Goal: Task Accomplishment & Management: Manage account settings

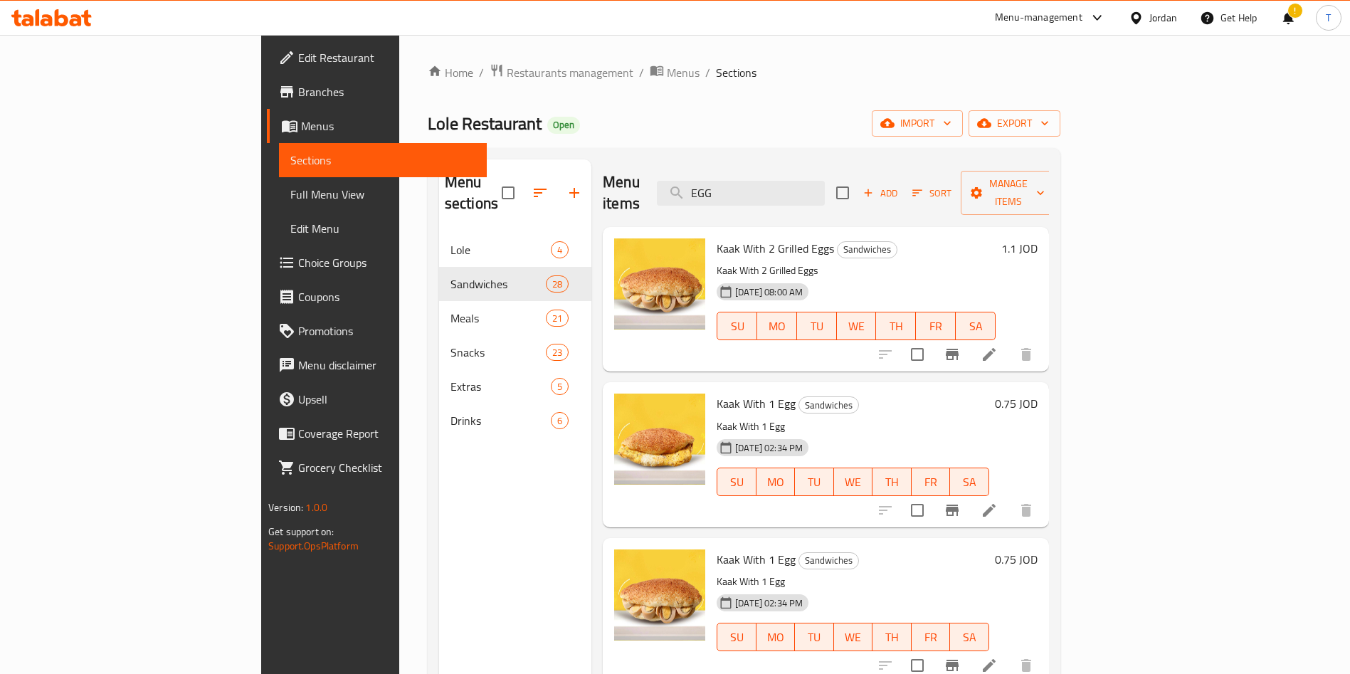
click at [428, 83] on div "Home / Restaurants management / Menus / Sections Lole Restaurant Open import ex…" at bounding box center [744, 453] width 633 height 781
click at [507, 75] on span "Restaurants management" at bounding box center [570, 72] width 127 height 17
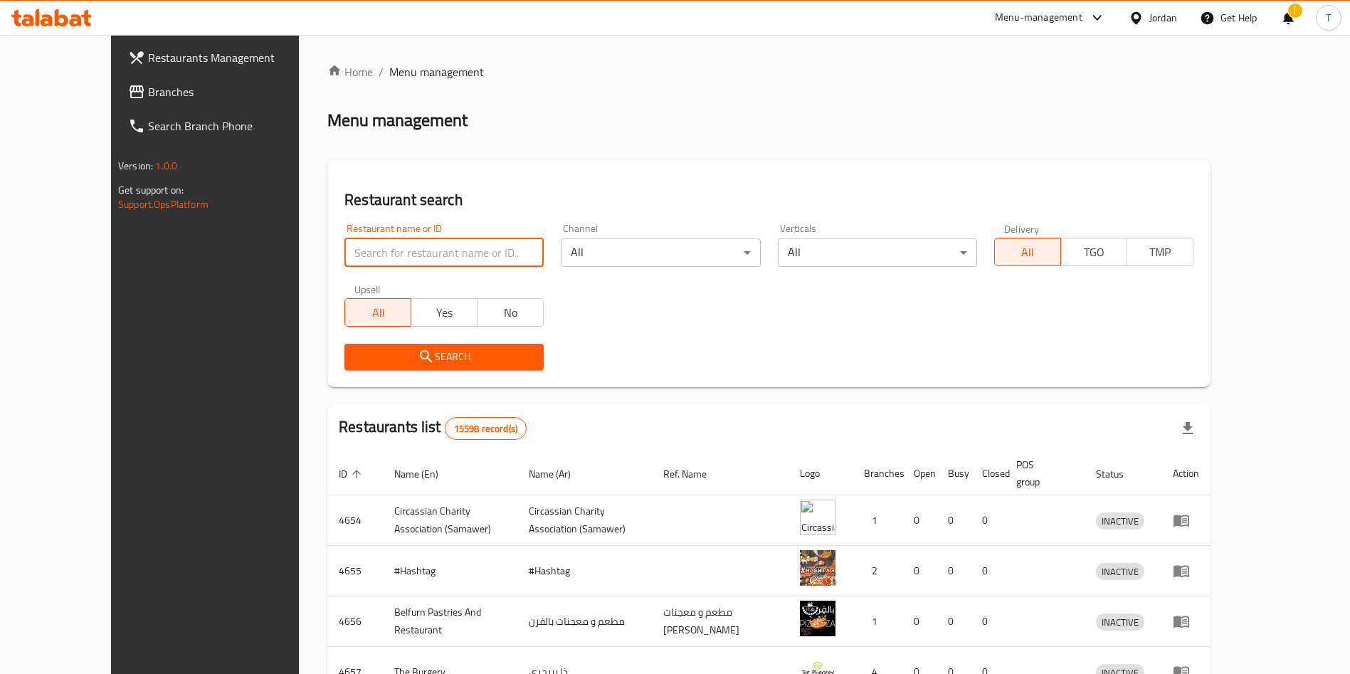
click at [433, 240] on input "search" at bounding box center [443, 252] width 199 height 28
type input "CHALLENGE"
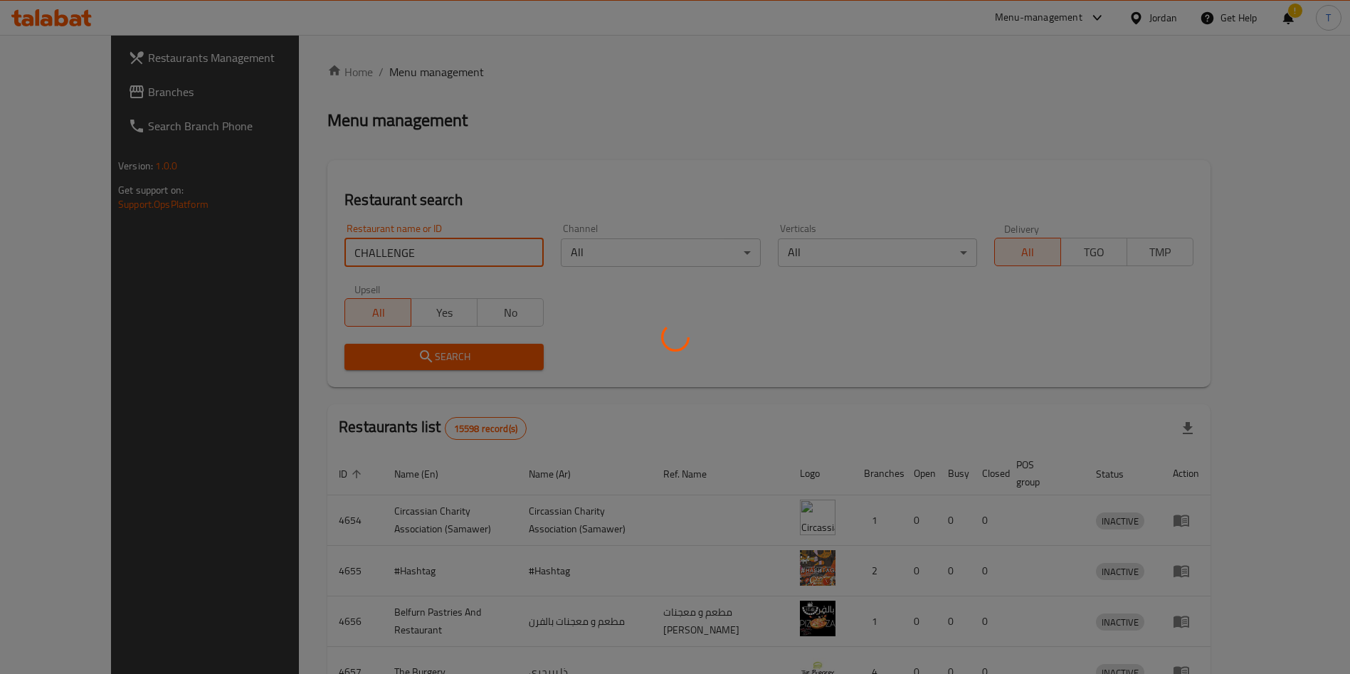
click button "Search" at bounding box center [443, 357] width 199 height 26
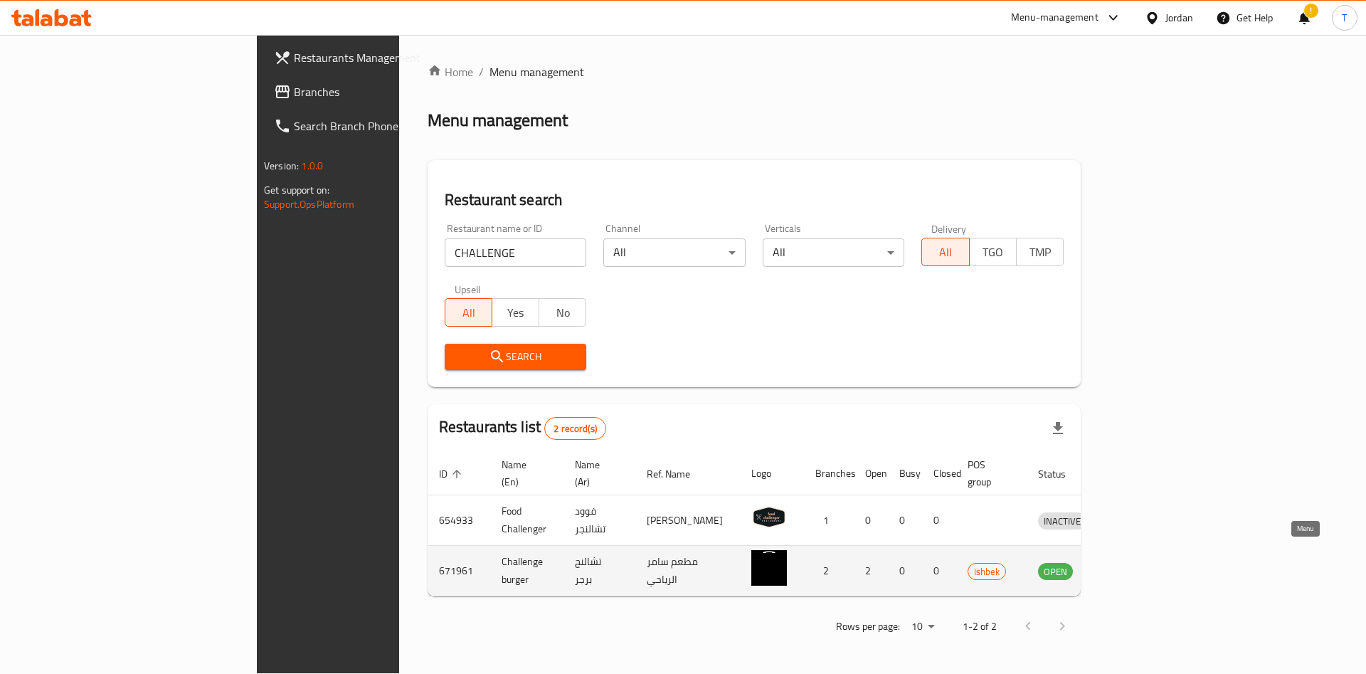
click at [1142, 562] on link "enhanced table" at bounding box center [1128, 570] width 26 height 17
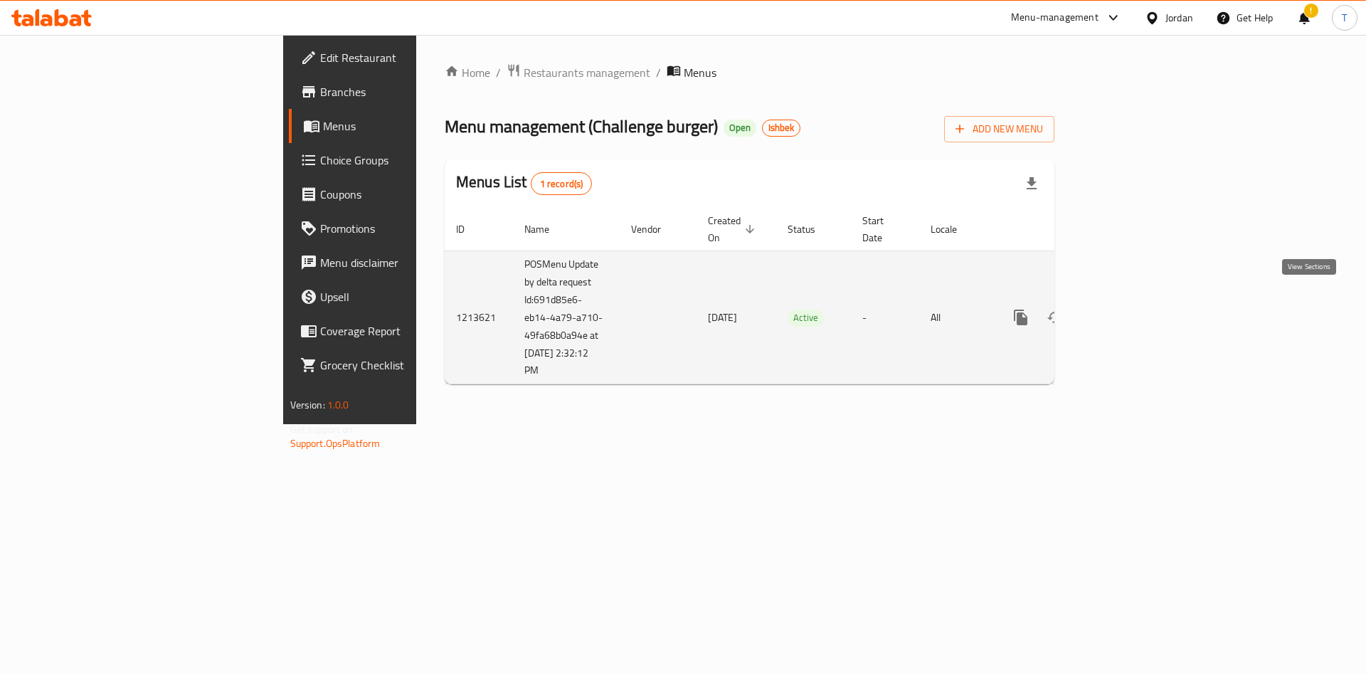
click at [1132, 309] on icon "enhanced table" at bounding box center [1123, 317] width 17 height 17
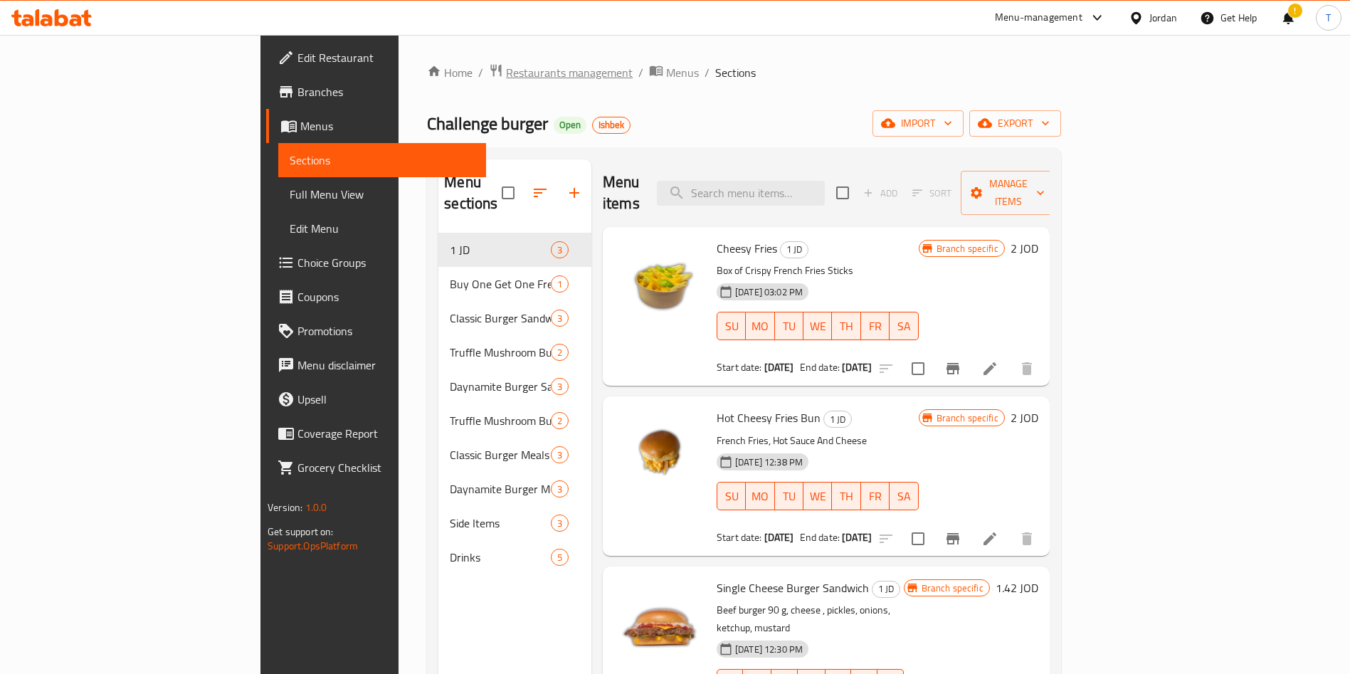
click at [506, 75] on span "Restaurants management" at bounding box center [569, 72] width 127 height 17
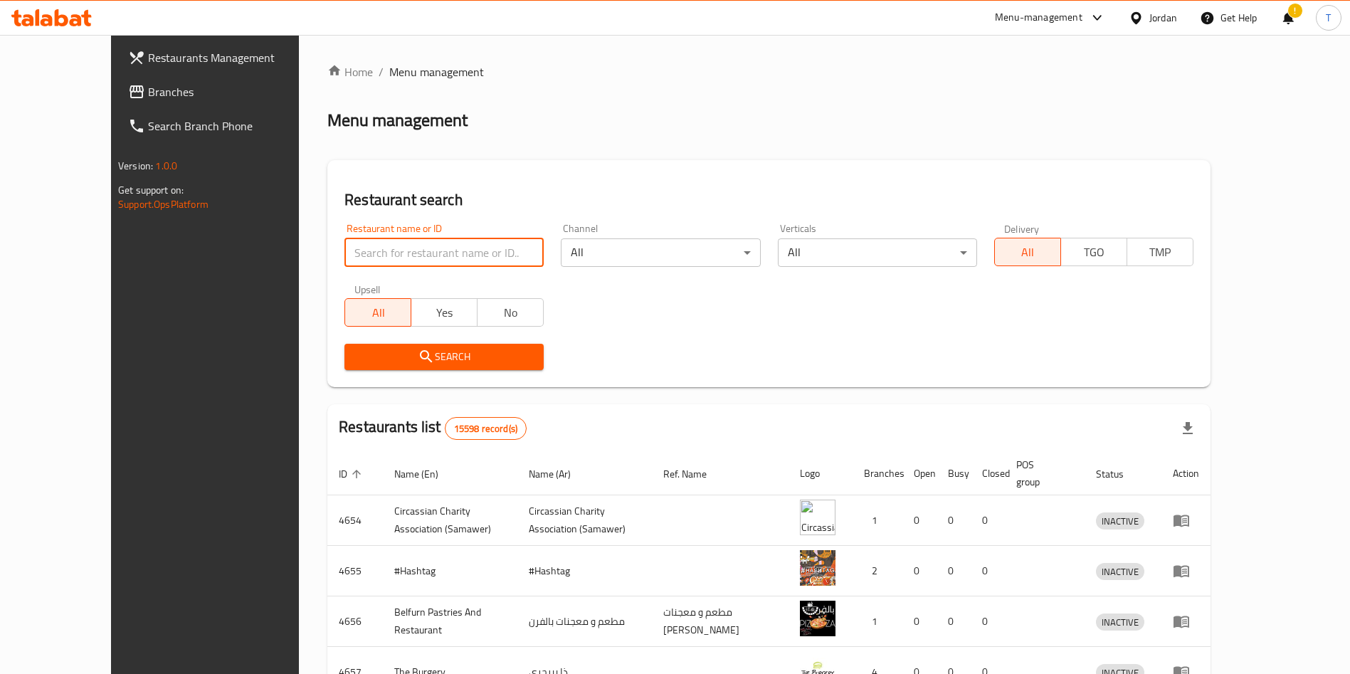
click at [420, 253] on input "search" at bounding box center [443, 252] width 199 height 28
type input "ه"
type input "IT'S [DATE]"
click button "Search" at bounding box center [443, 357] width 199 height 26
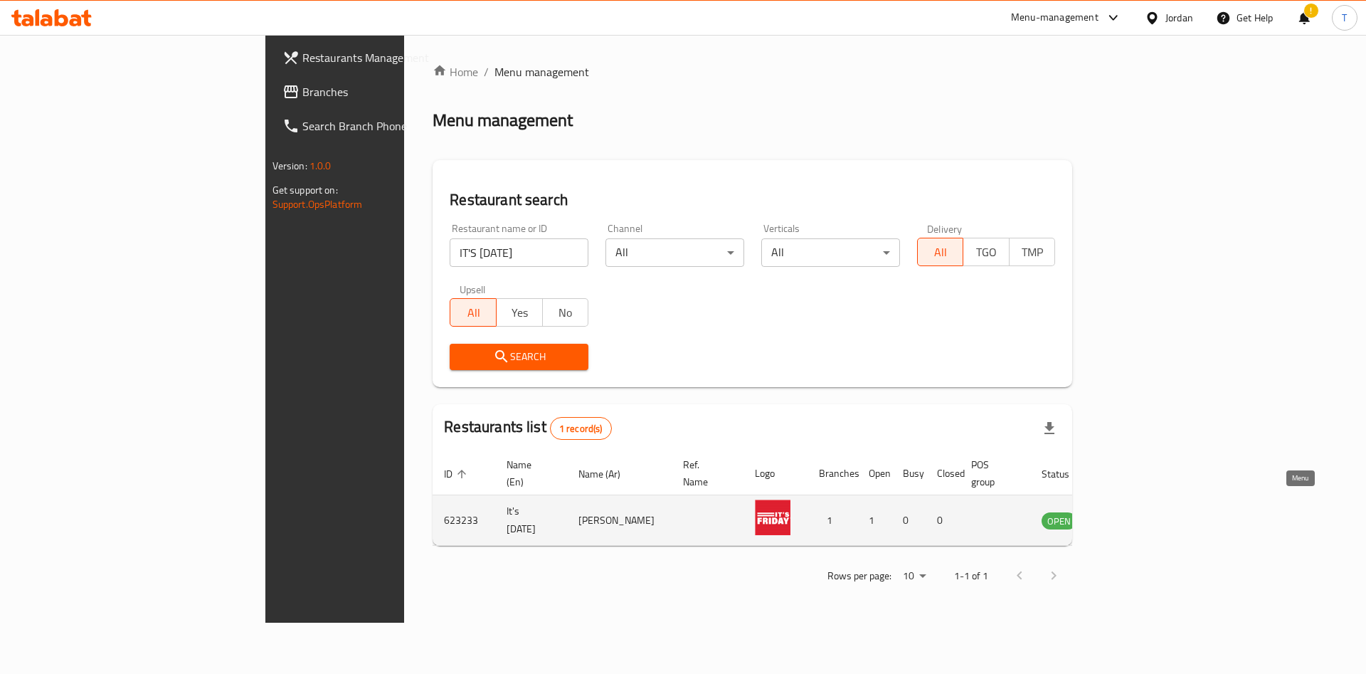
click at [1143, 512] on link "enhanced table" at bounding box center [1130, 520] width 26 height 17
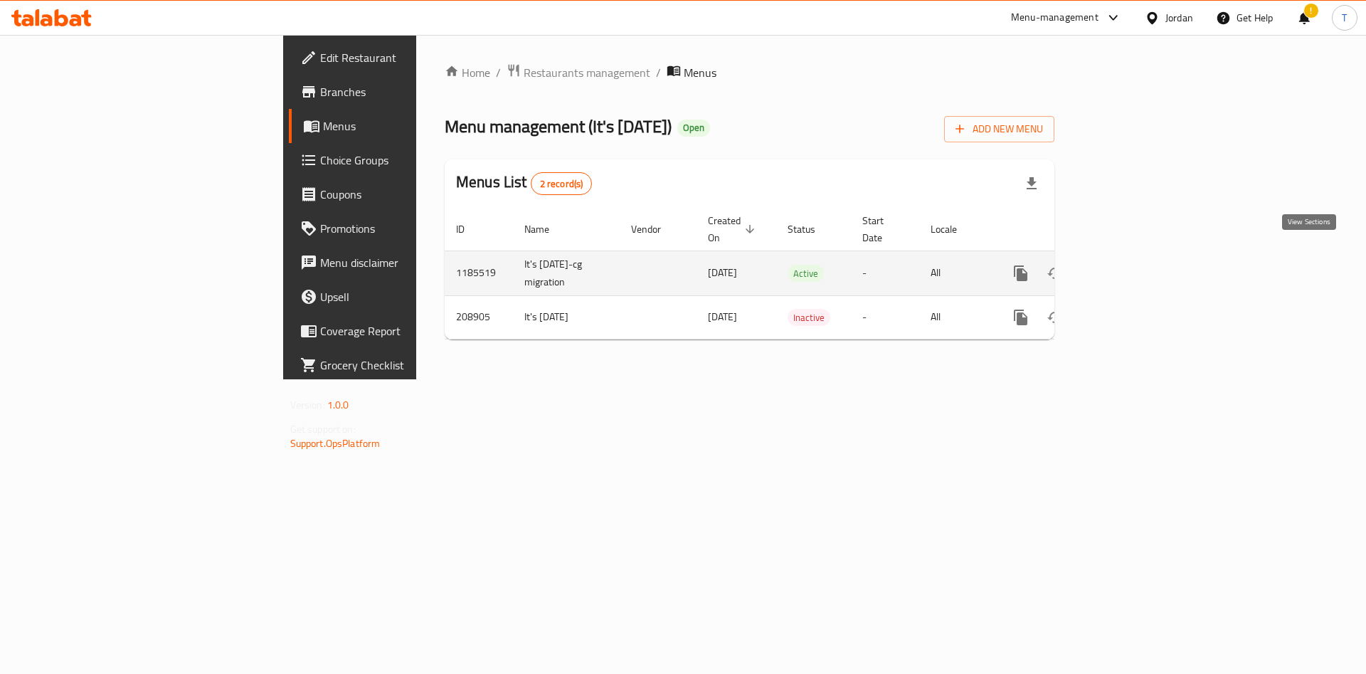
click at [1141, 256] on link "enhanced table" at bounding box center [1124, 273] width 34 height 34
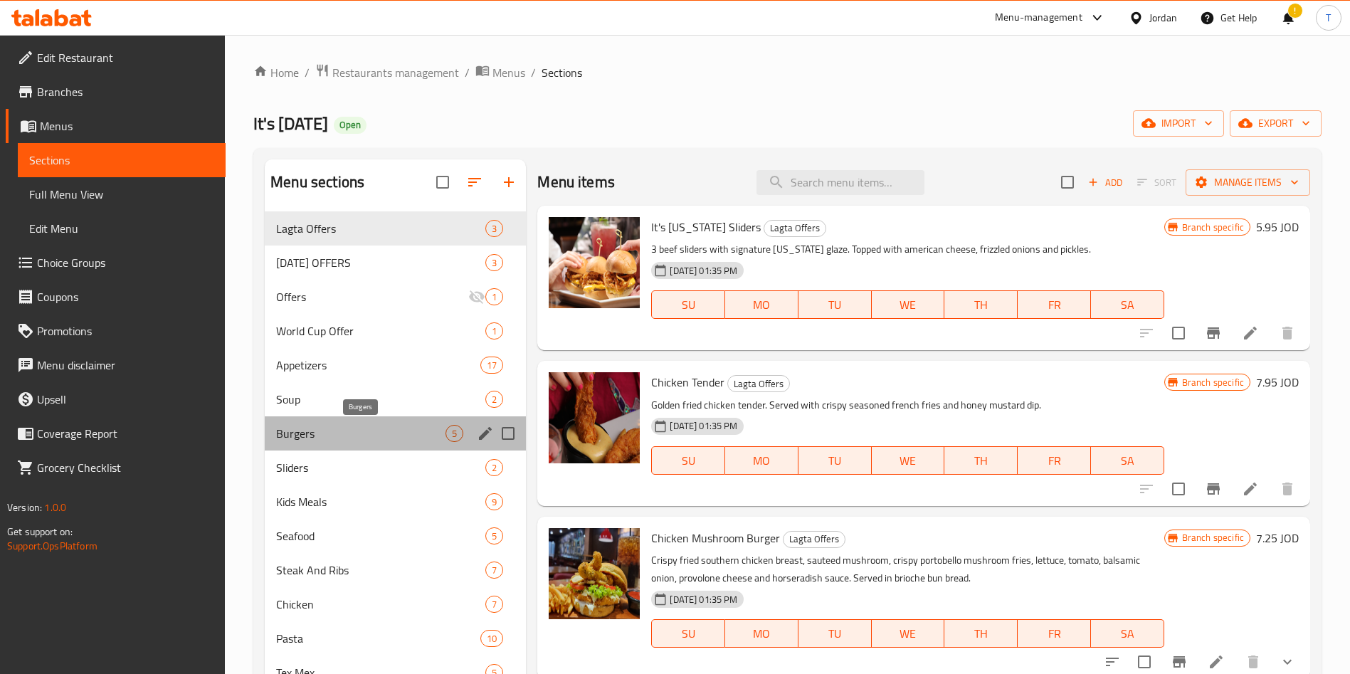
click at [373, 430] on span "Burgers" at bounding box center [360, 433] width 169 height 17
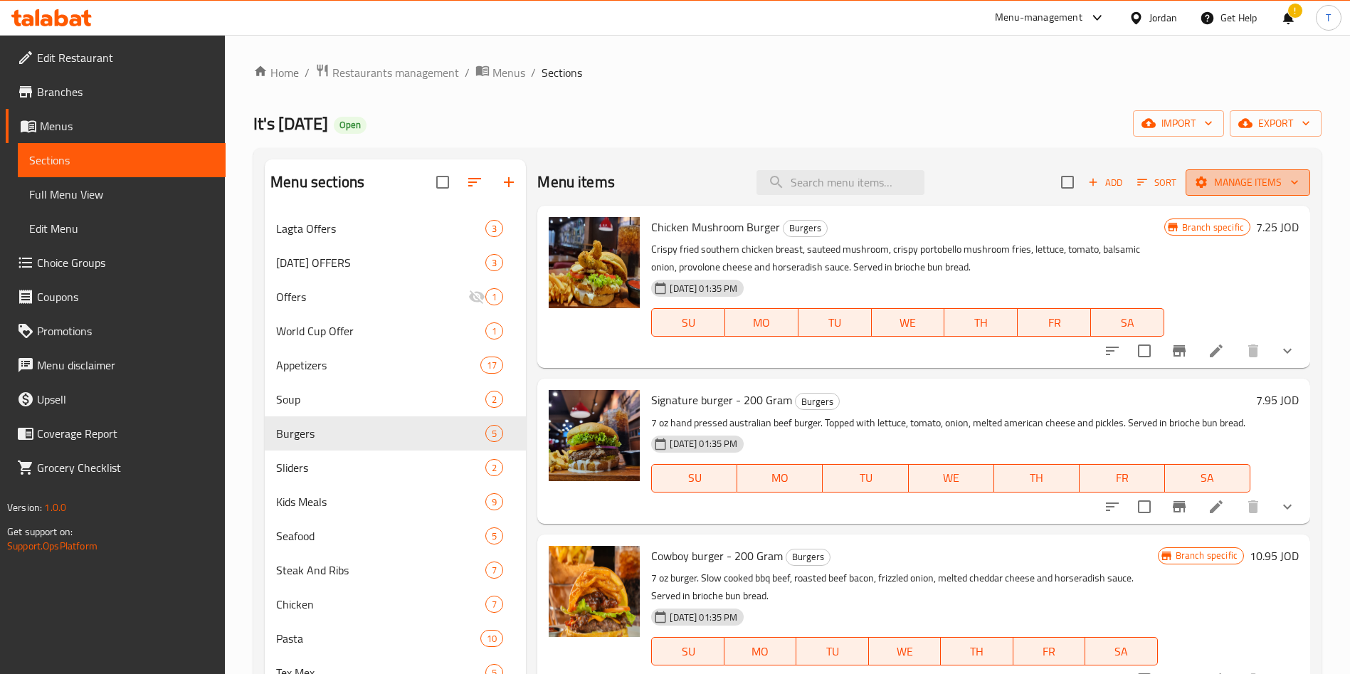
click at [1257, 191] on span "Manage items" at bounding box center [1248, 183] width 102 height 18
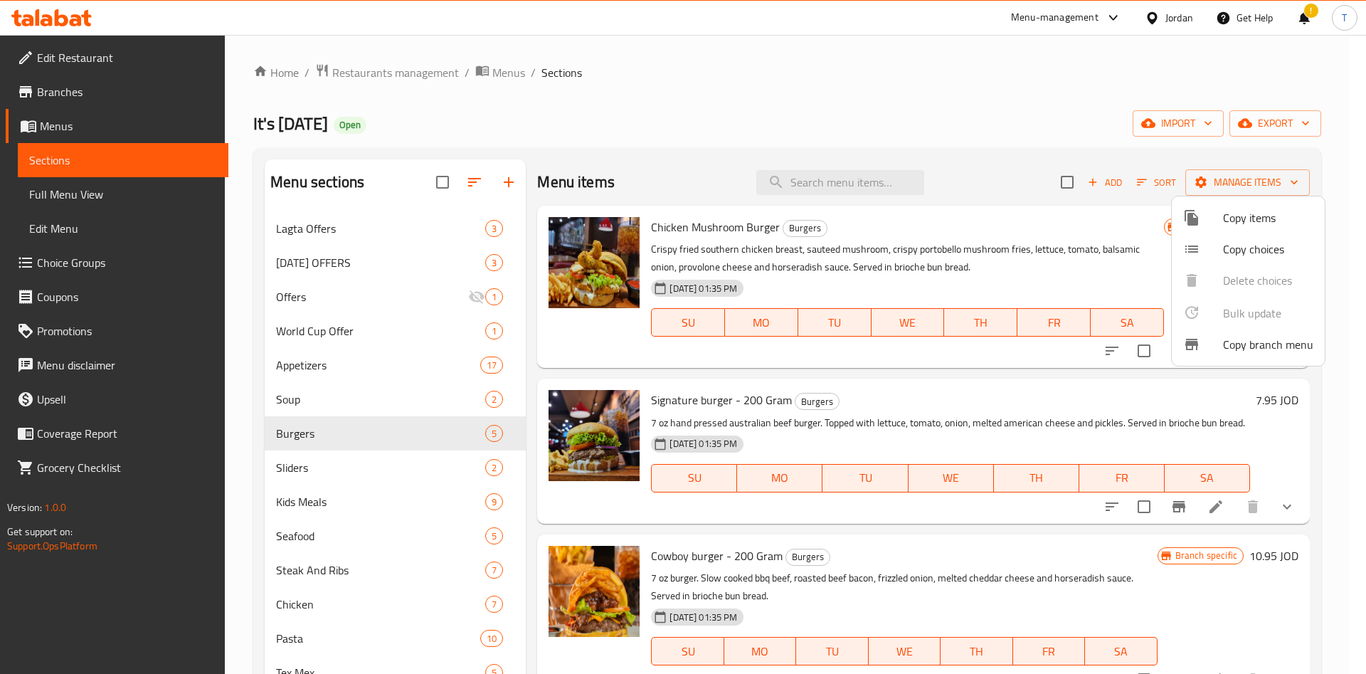
click at [1245, 223] on span "Copy items" at bounding box center [1268, 217] width 90 height 17
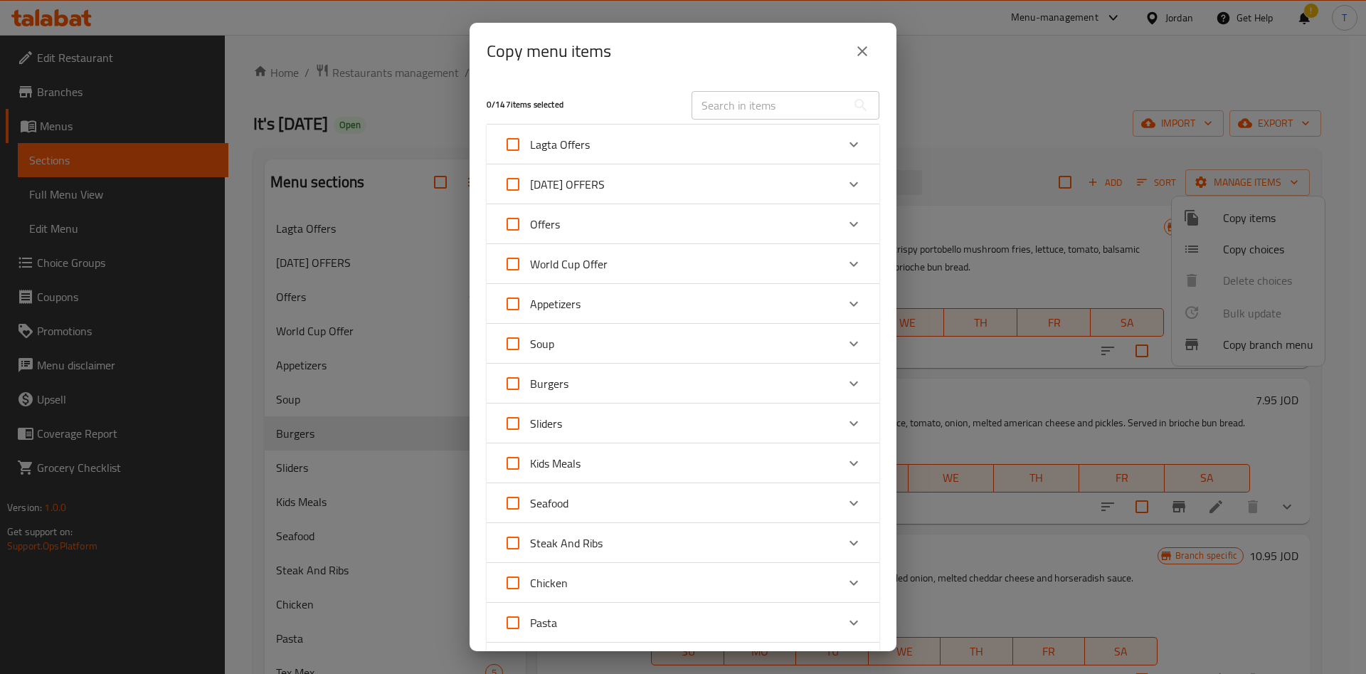
click at [618, 381] on div "Burgers" at bounding box center [670, 384] width 333 height 34
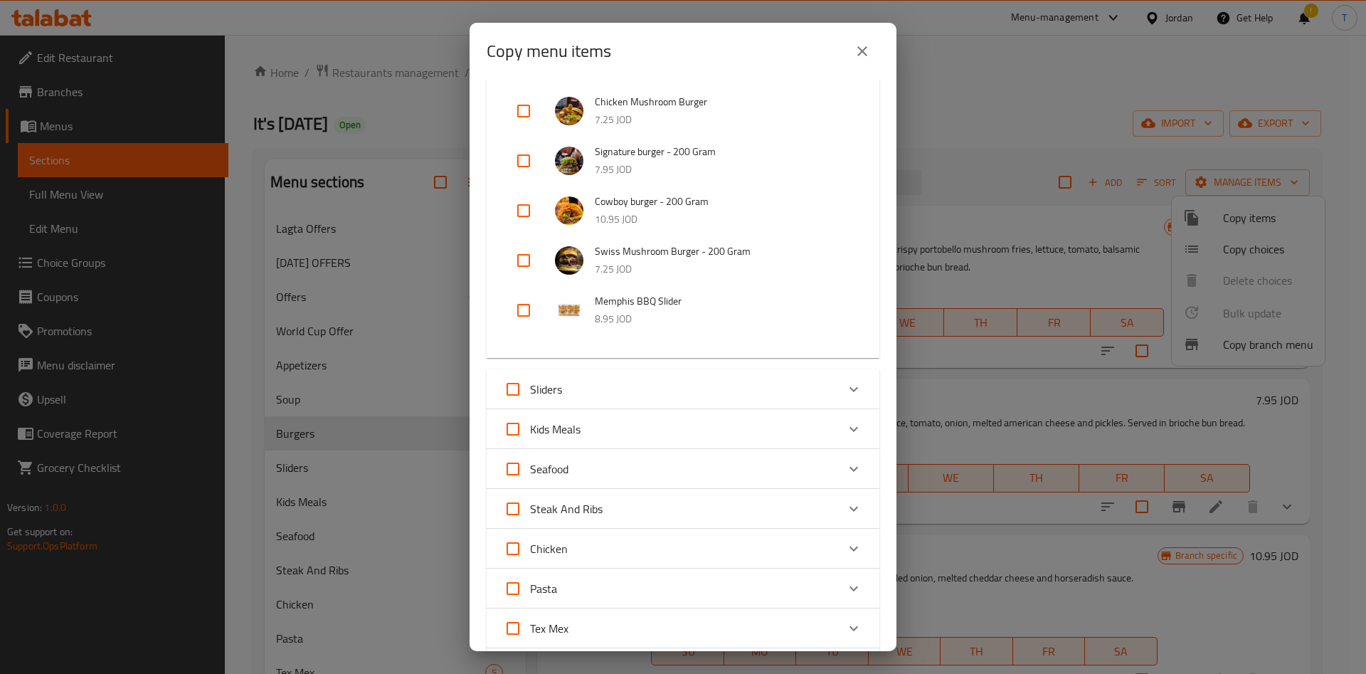
scroll to position [347, 0]
click at [524, 310] on input "checkbox" at bounding box center [524, 309] width 34 height 34
checkbox input "true"
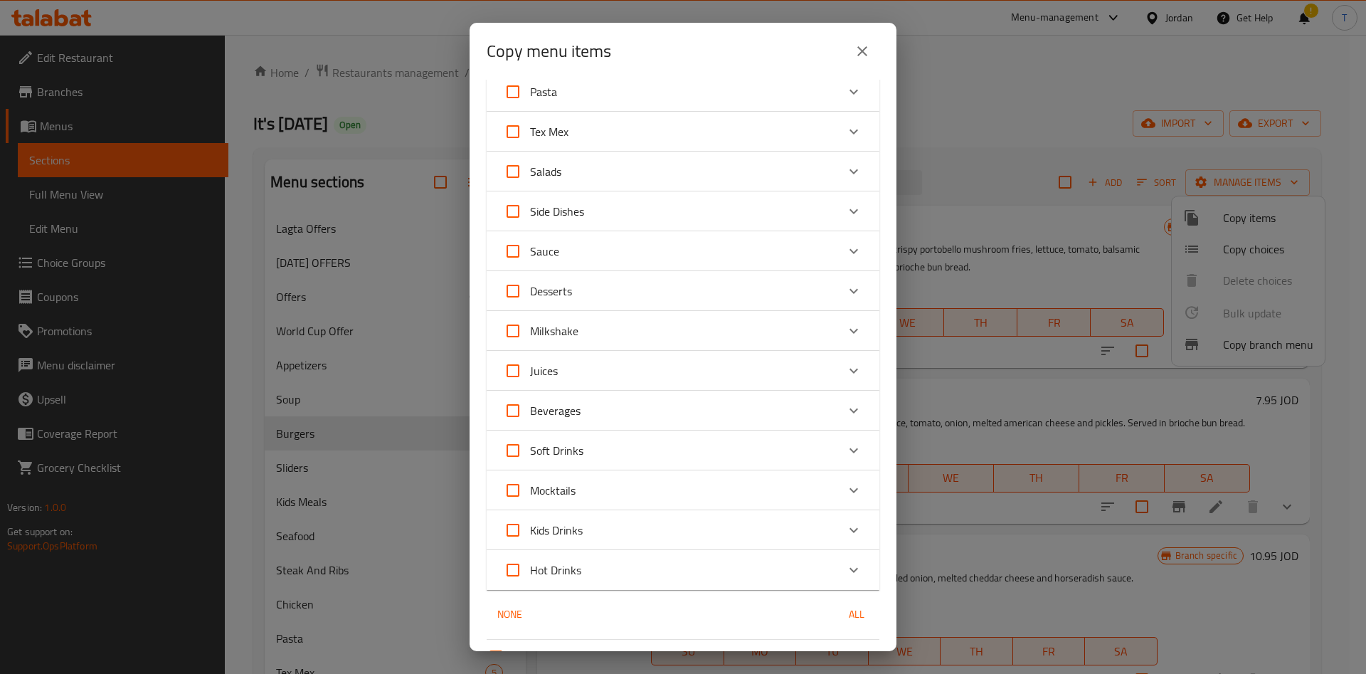
scroll to position [986, 0]
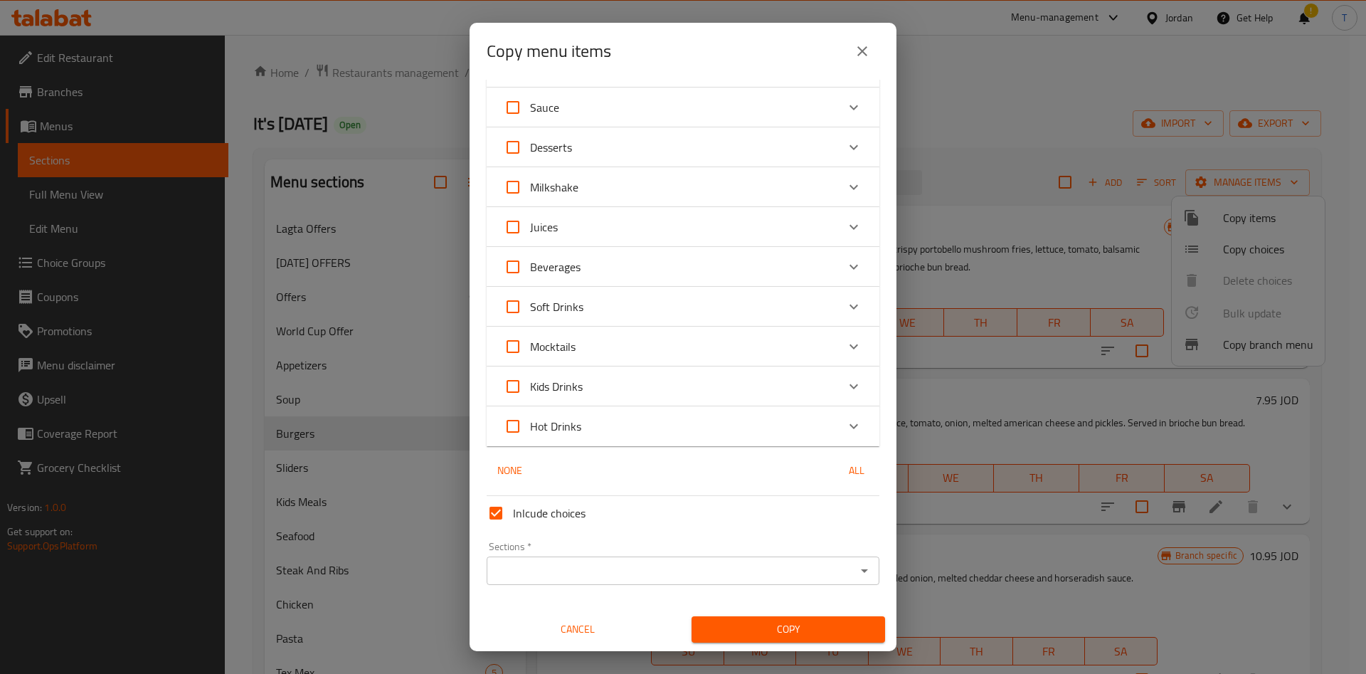
click at [610, 571] on input "Sections   *" at bounding box center [671, 571] width 361 height 20
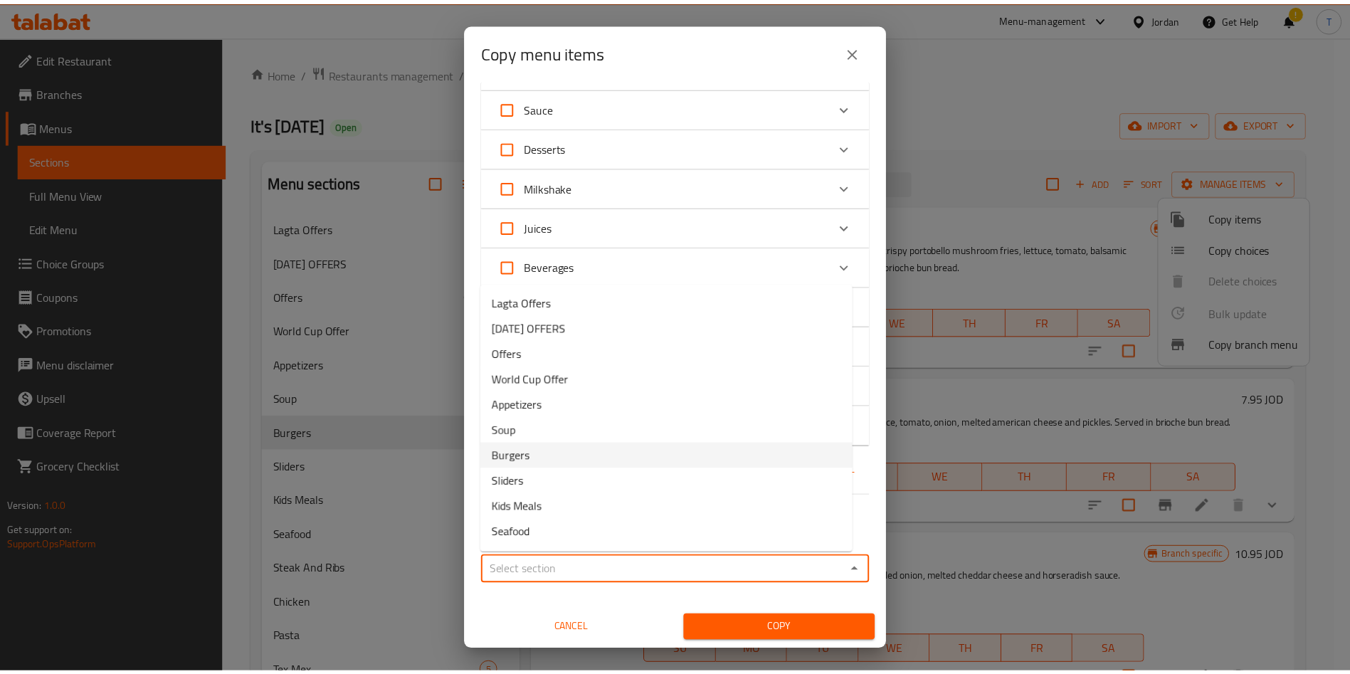
scroll to position [34, 0]
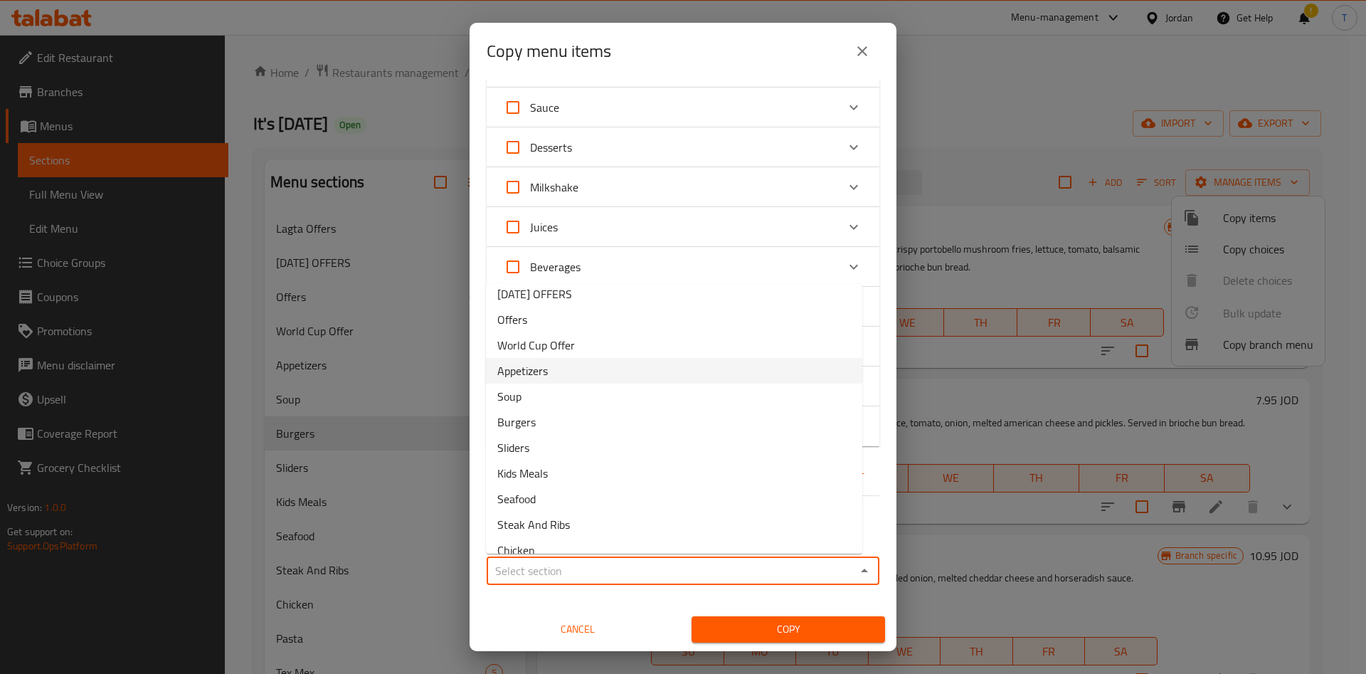
click at [611, 365] on li "Appetizers" at bounding box center [674, 371] width 376 height 26
type input "Appetizers"
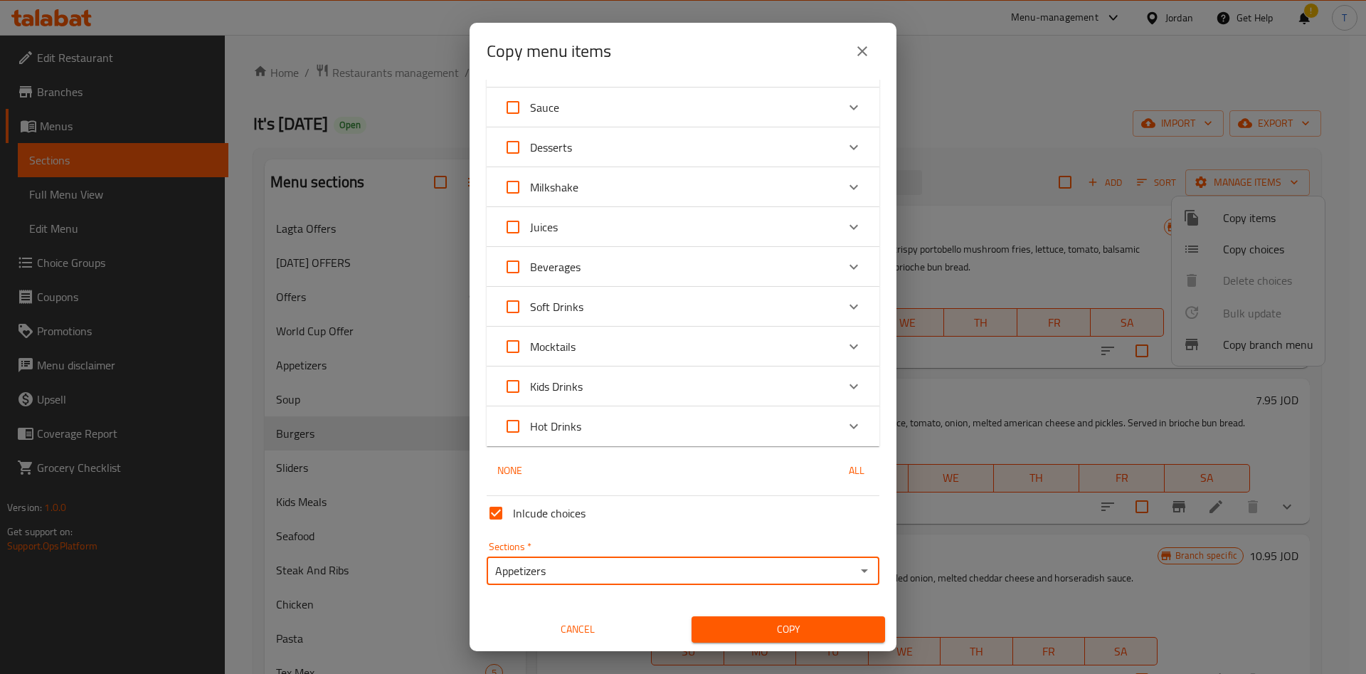
click at [792, 635] on span "Copy" at bounding box center [788, 630] width 171 height 18
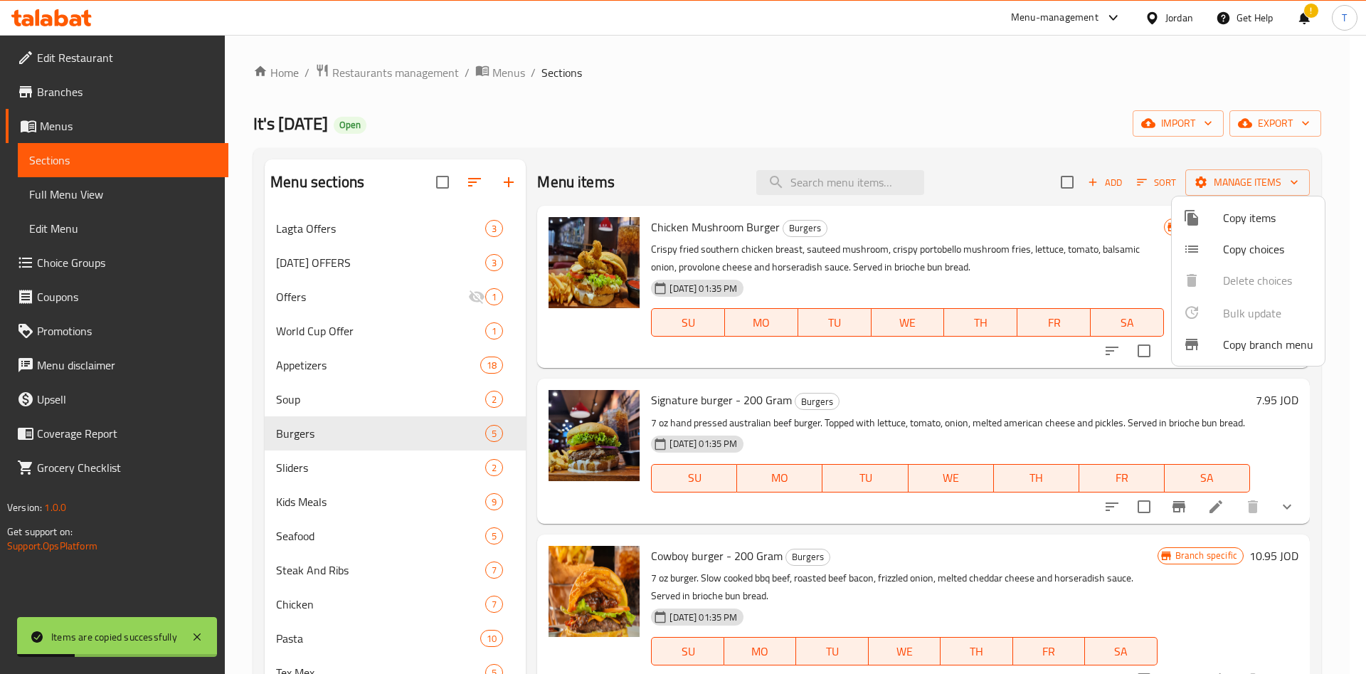
click at [868, 526] on div at bounding box center [683, 337] width 1366 height 674
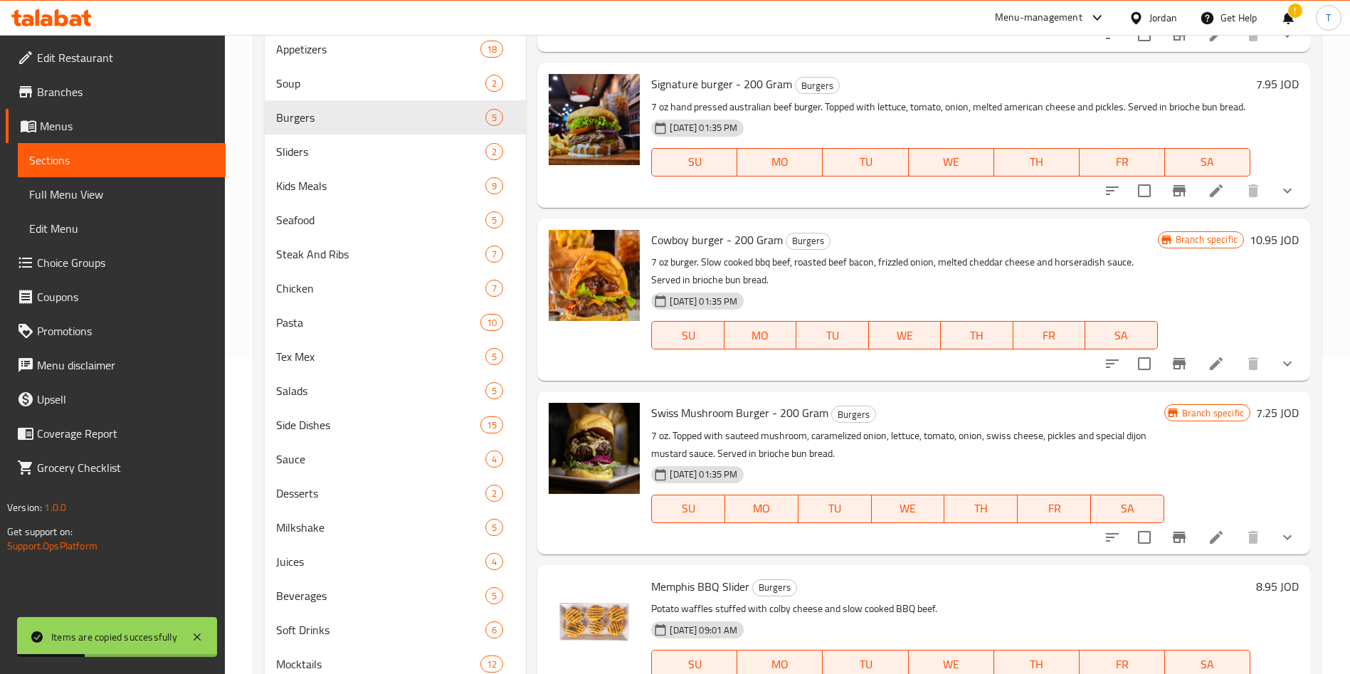
scroll to position [437, 0]
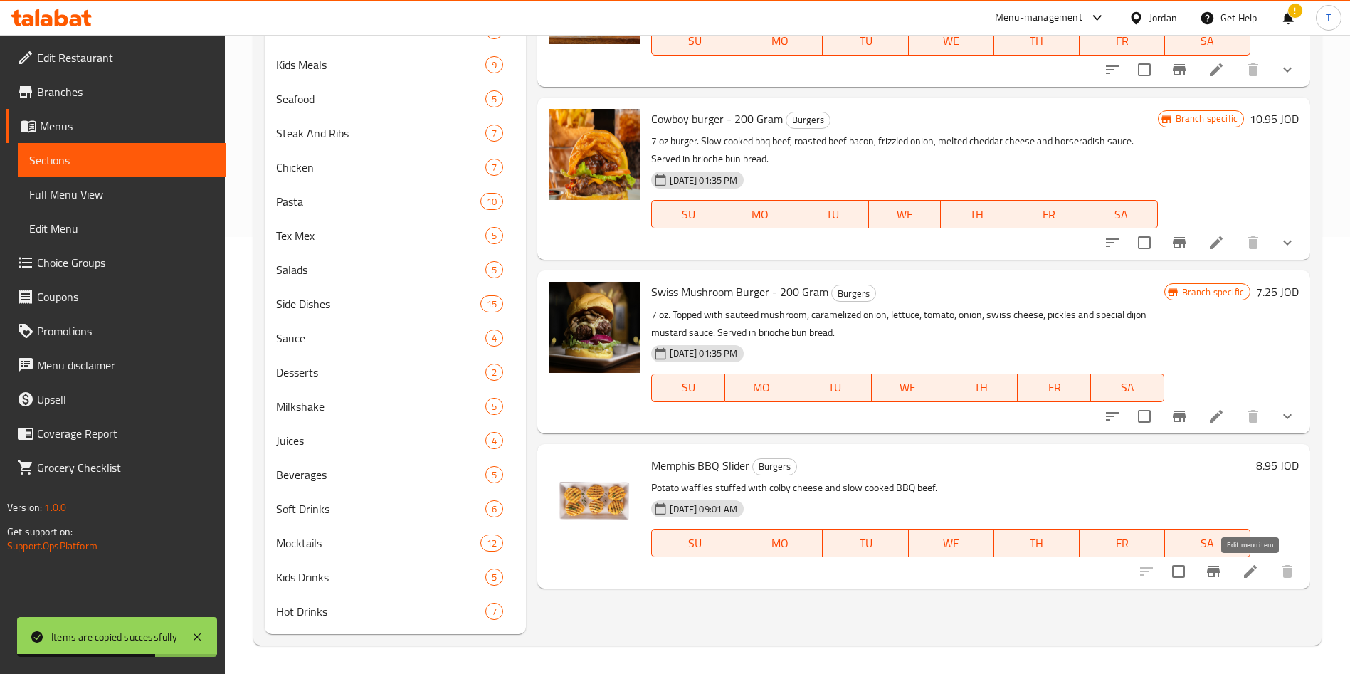
click at [1245, 571] on icon at bounding box center [1250, 571] width 17 height 17
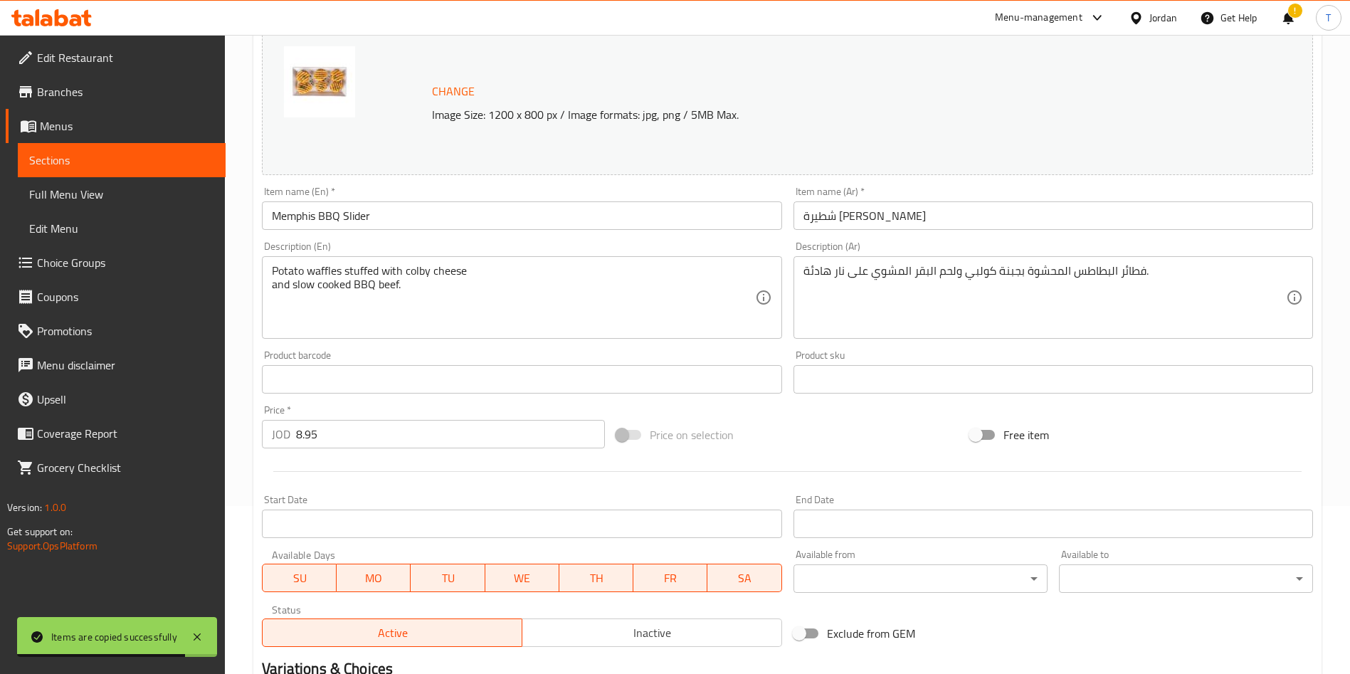
scroll to position [169, 0]
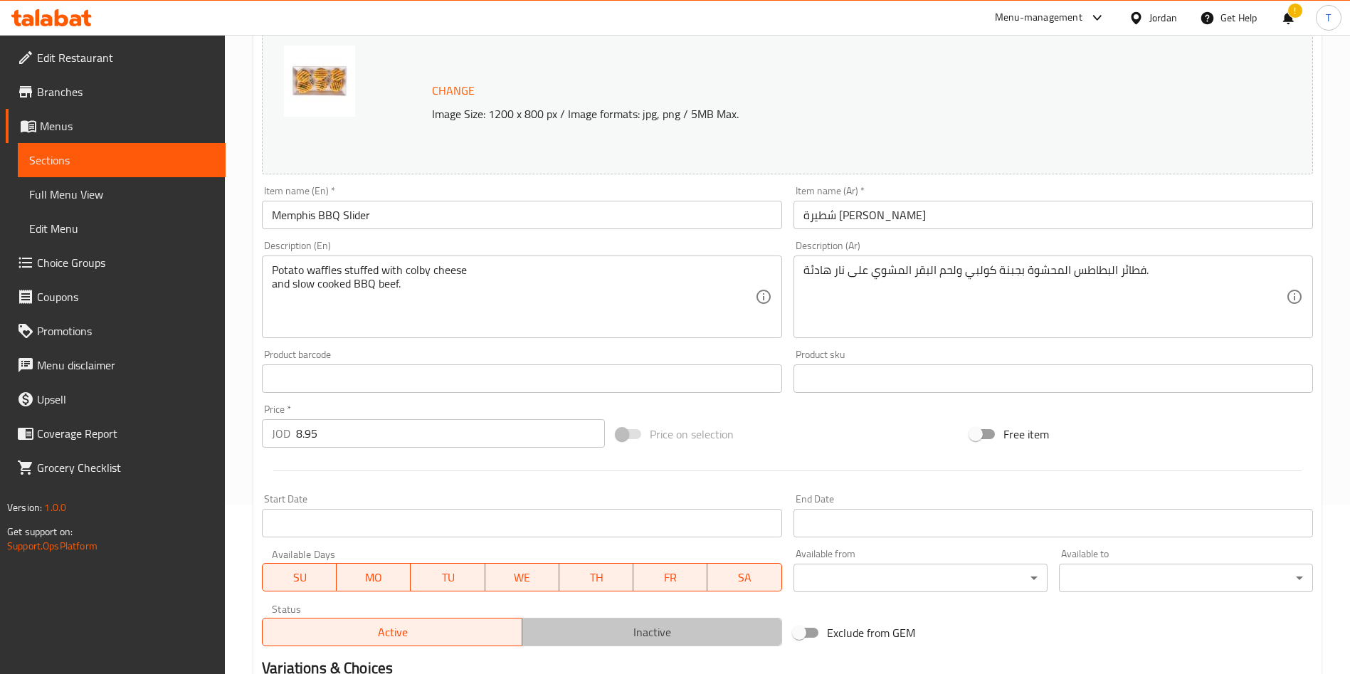
click at [636, 624] on span "Inactive" at bounding box center [652, 632] width 248 height 21
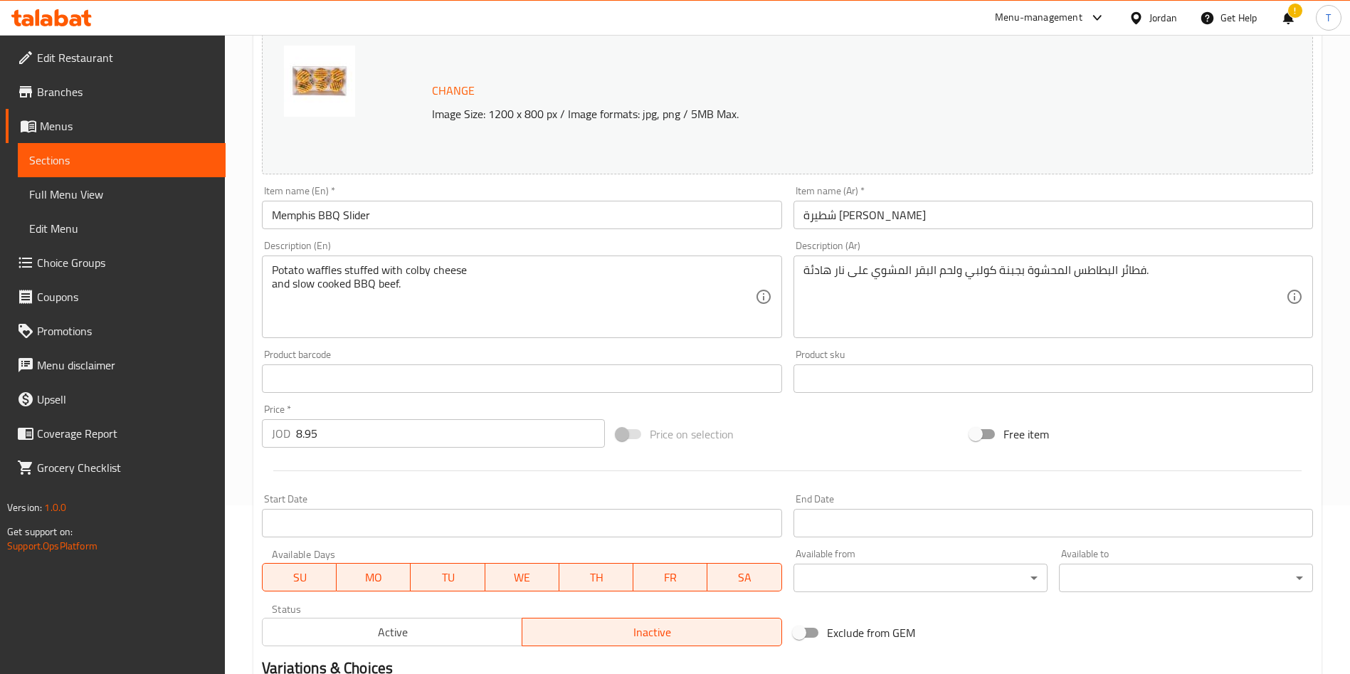
scroll to position [352, 0]
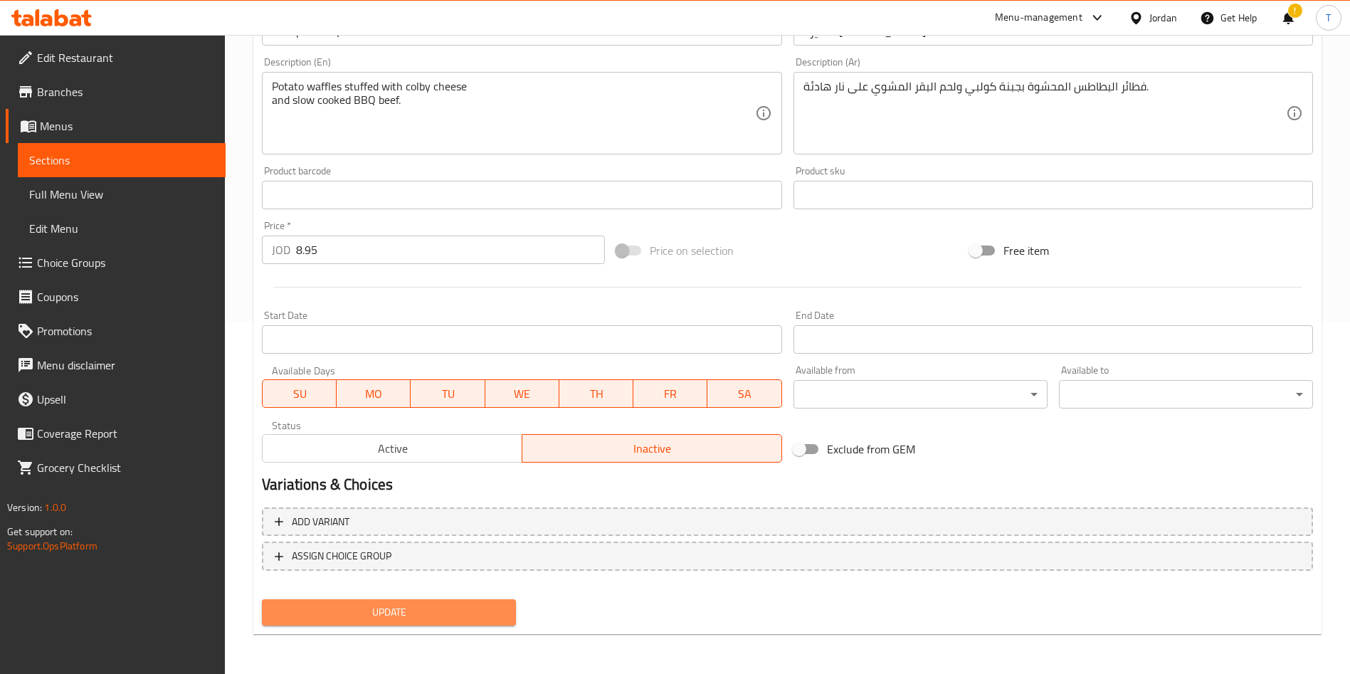
click at [382, 616] on span "Update" at bounding box center [388, 613] width 231 height 18
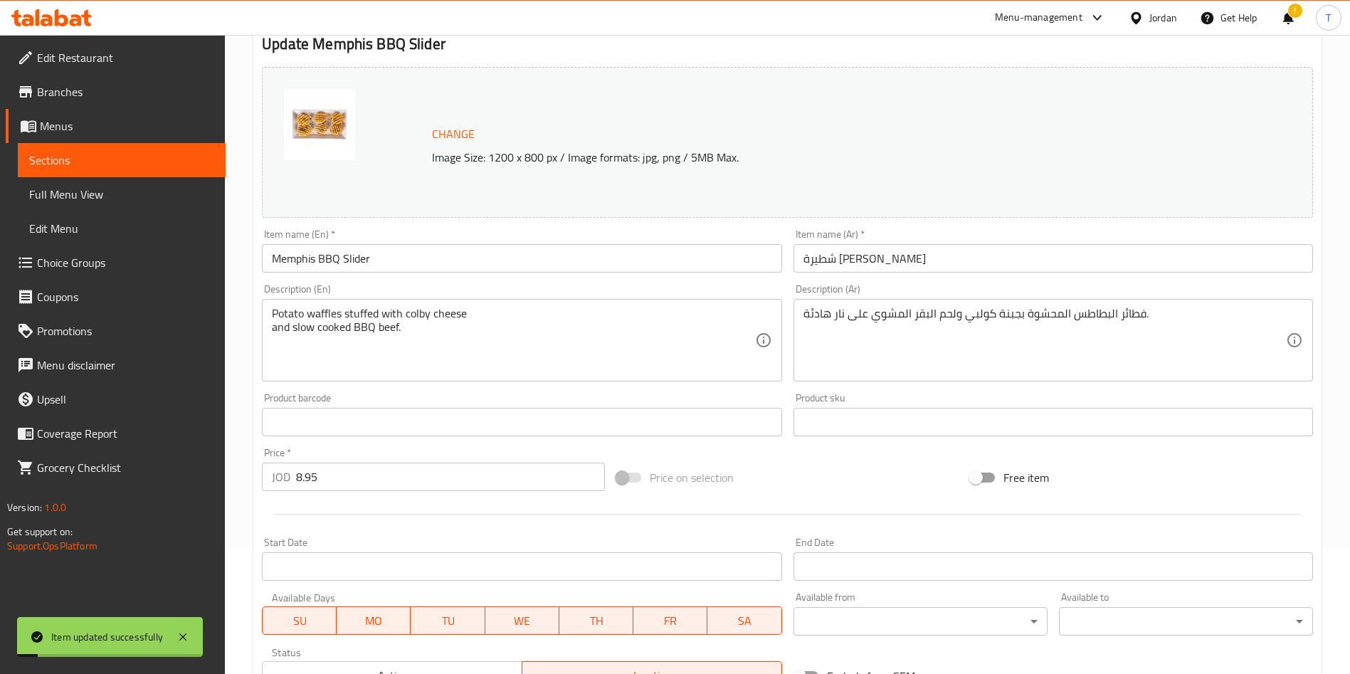
scroll to position [0, 0]
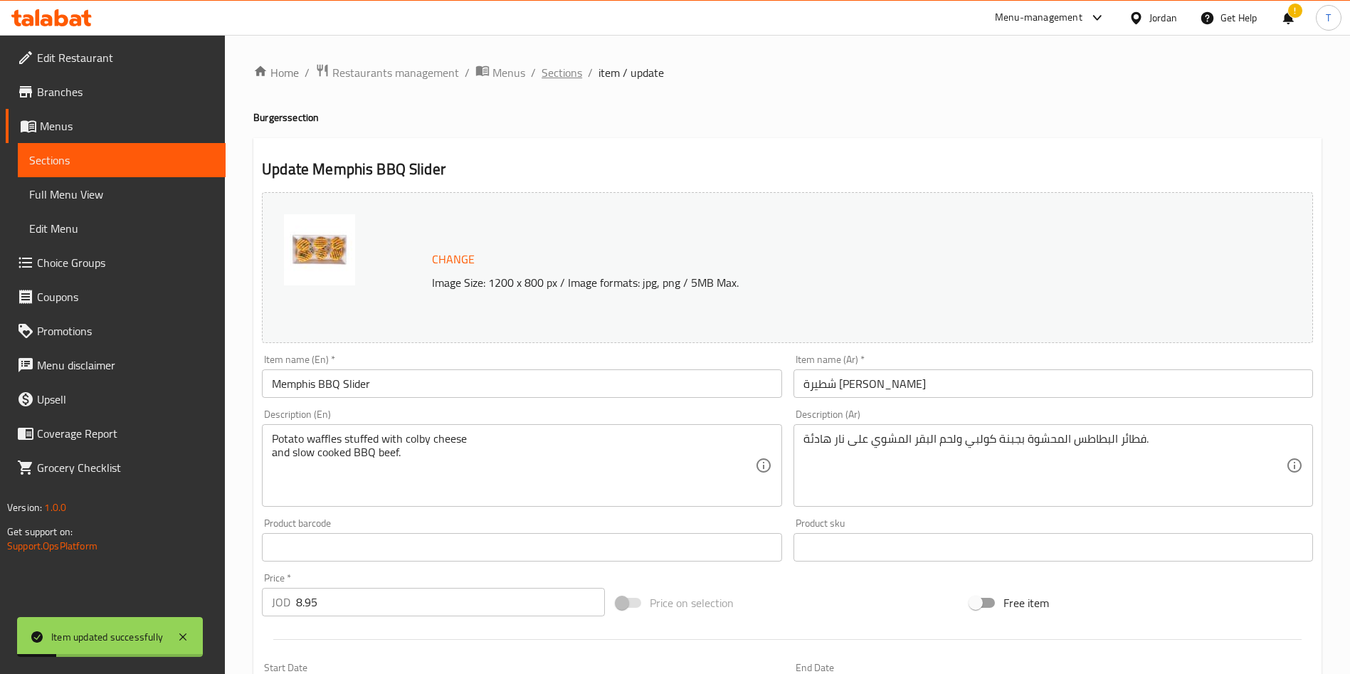
click at [559, 75] on span "Sections" at bounding box center [562, 72] width 41 height 17
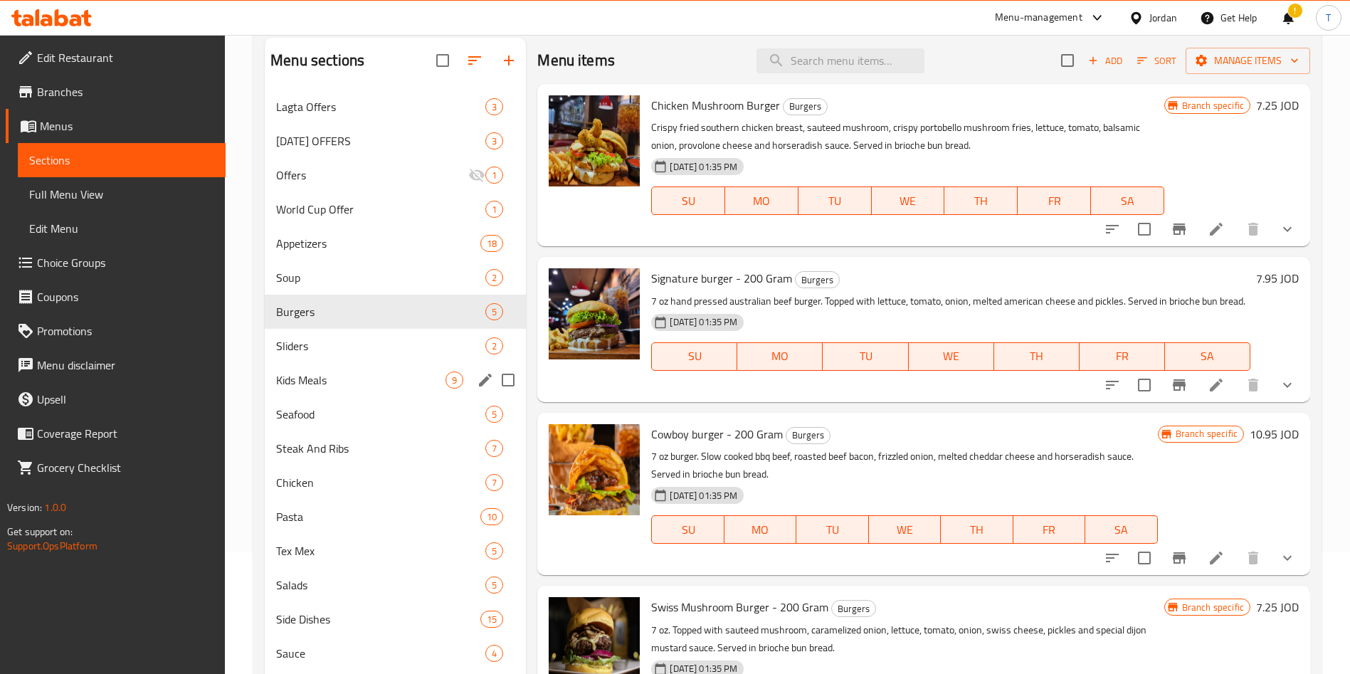
scroll to position [125, 0]
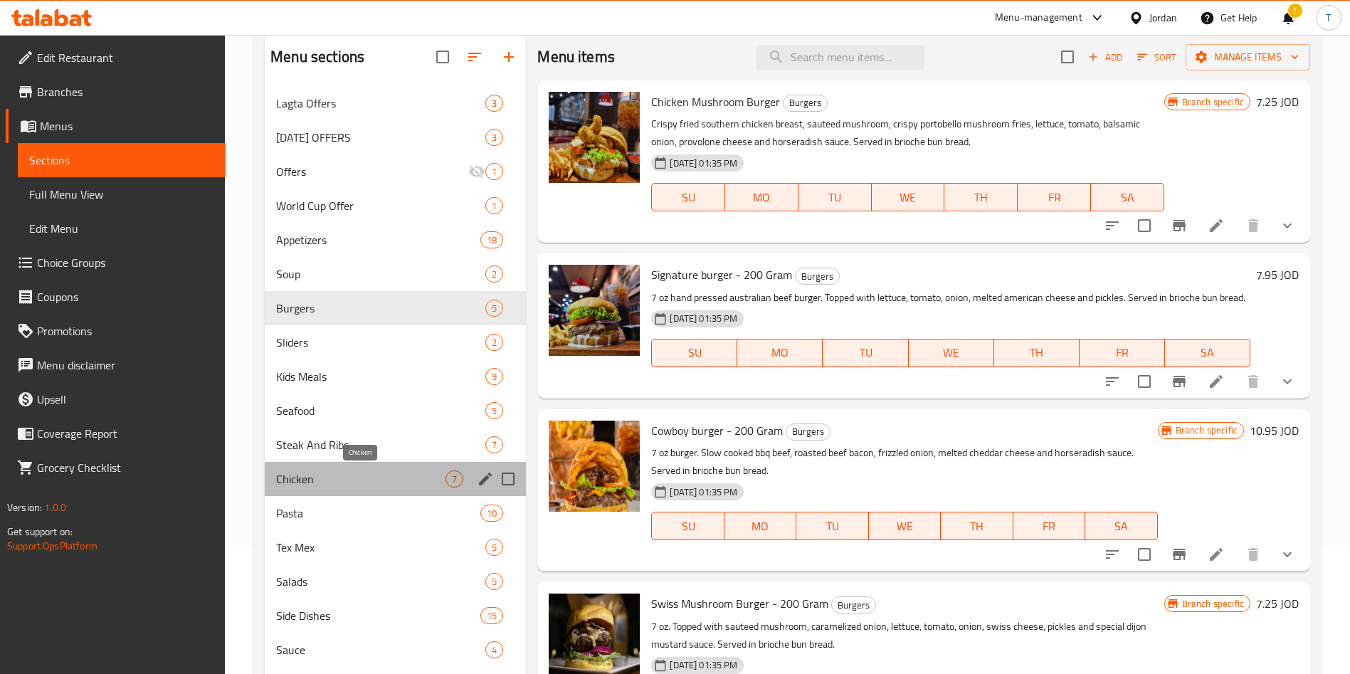
click at [389, 485] on span "Chicken" at bounding box center [360, 478] width 169 height 17
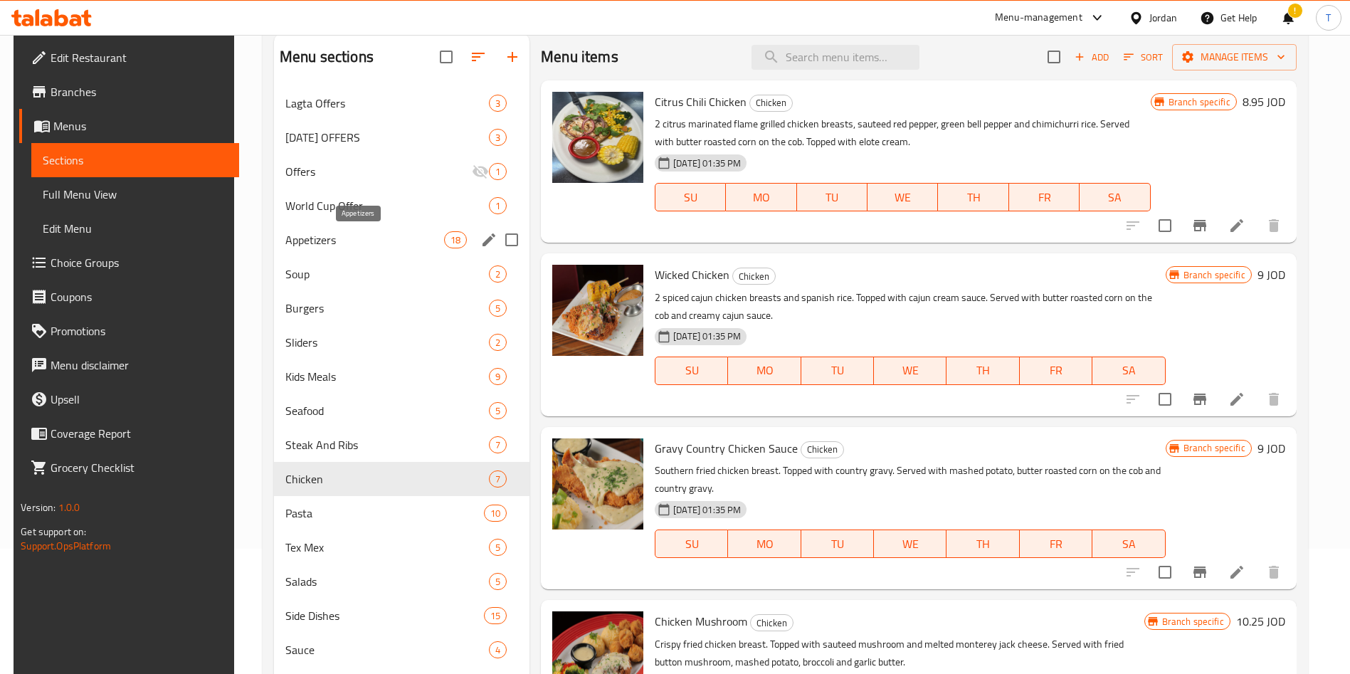
click at [387, 242] on span "Appetizers" at bounding box center [364, 239] width 159 height 17
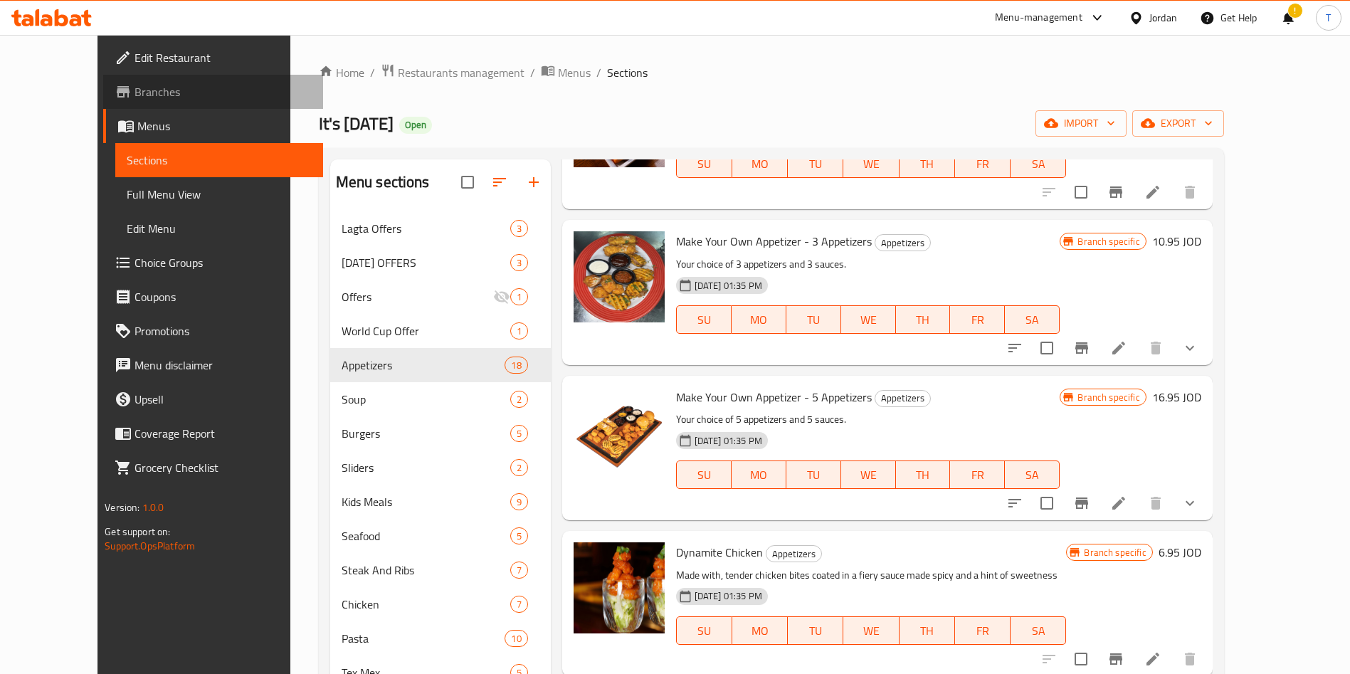
click at [135, 95] on span "Branches" at bounding box center [223, 91] width 177 height 17
